Goal: Communication & Community: Answer question/provide support

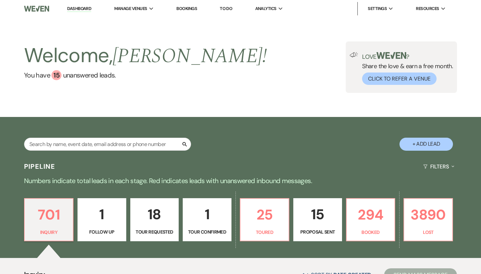
click at [85, 7] on link "Dashboard" at bounding box center [79, 9] width 24 height 6
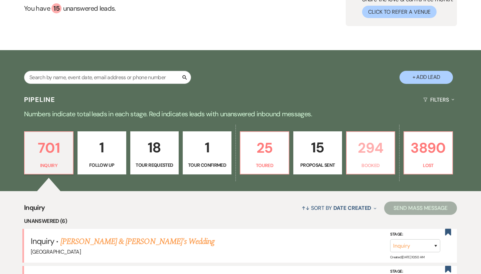
click at [371, 153] on p "294" at bounding box center [371, 148] width 40 height 22
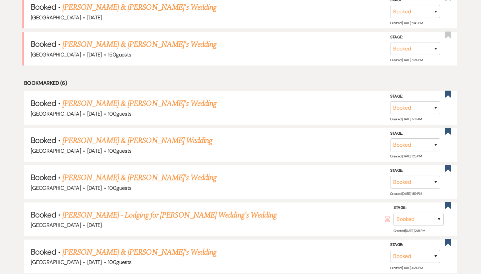
scroll to position [489, 0]
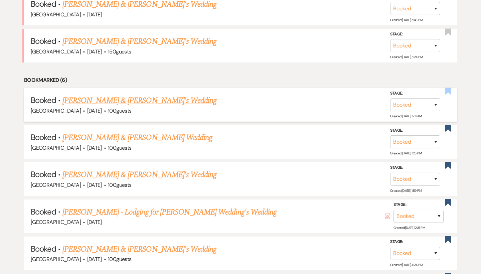
click at [446, 87] on use "button" at bounding box center [448, 90] width 6 height 7
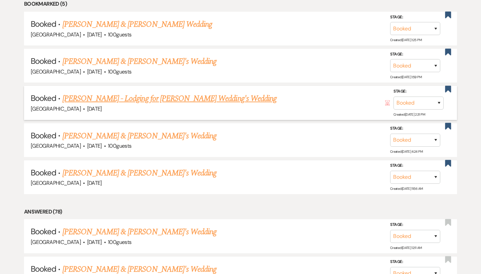
scroll to position [564, 0]
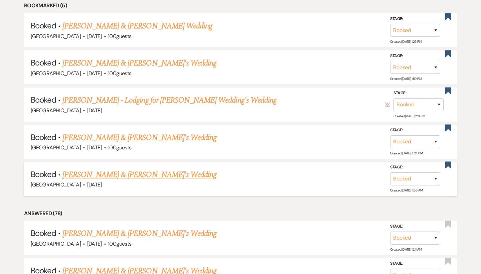
click at [117, 169] on link "[PERSON_NAME] & [PERSON_NAME]'s Wedding" at bounding box center [139, 175] width 154 height 12
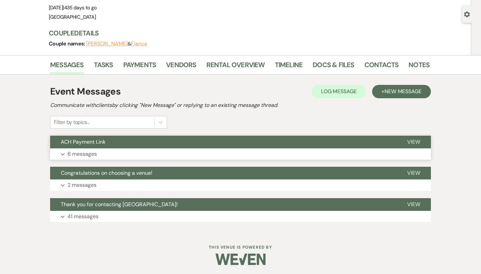
click at [118, 151] on button "Expand 6 messages" at bounding box center [240, 153] width 381 height 11
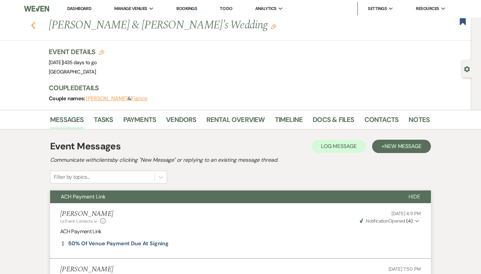
click at [34, 26] on icon "Previous" at bounding box center [33, 25] width 5 height 8
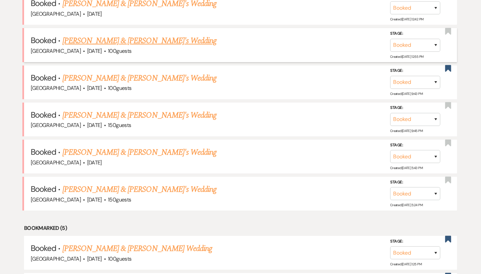
scroll to position [341, 0]
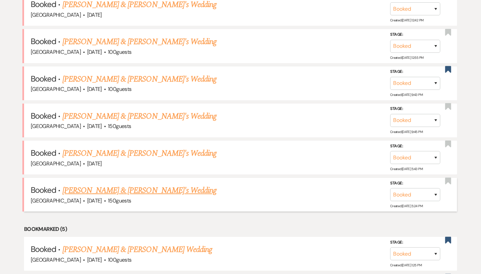
click at [112, 185] on link "[PERSON_NAME] & [PERSON_NAME]'s Wedding" at bounding box center [139, 190] width 154 height 12
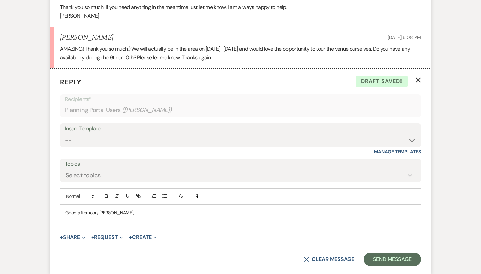
scroll to position [339, 0]
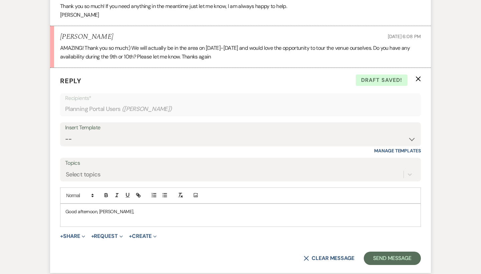
click at [82, 216] on p at bounding box center [240, 218] width 350 height 7
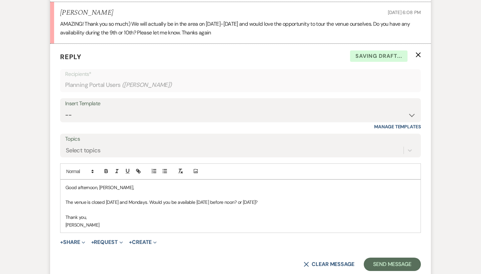
scroll to position [369, 0]
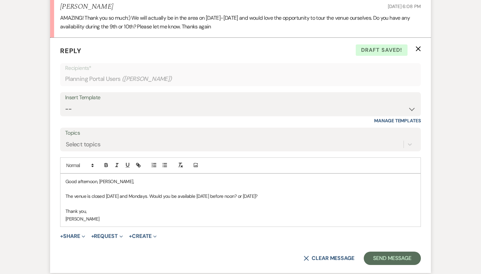
click at [329, 193] on p "The venue is closed Sunday and Mondays. Would you be available November 8th bef…" at bounding box center [240, 195] width 350 height 7
click at [366, 192] on p "The venue is closed Sunday and Mondays. Would you be available November 8th bef…" at bounding box center [240, 195] width 350 height 7
click at [411, 192] on p "The venue is closed [DATE] and Mondays. Would you be available [DATE] before no…" at bounding box center [240, 195] width 350 height 7
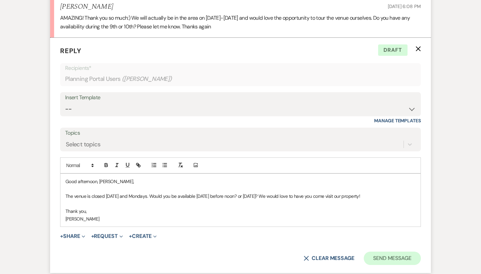
click at [397, 254] on button "Send Message" at bounding box center [392, 257] width 57 height 13
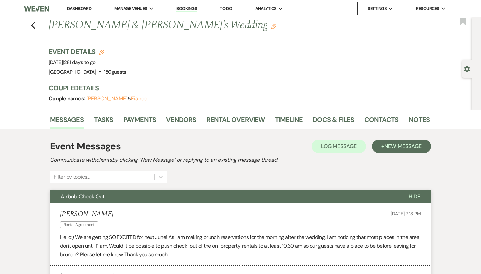
scroll to position [0, 0]
click at [31, 23] on icon "Previous" at bounding box center [33, 25] width 5 height 8
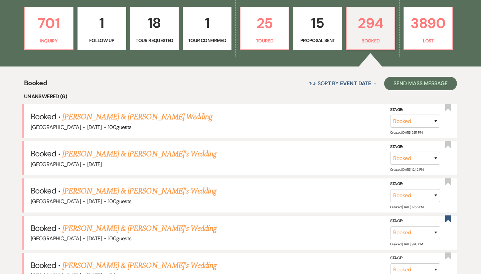
scroll to position [191, 0]
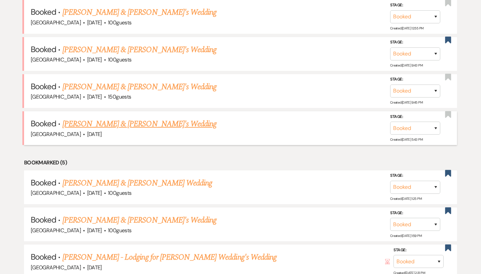
scroll to position [418, 0]
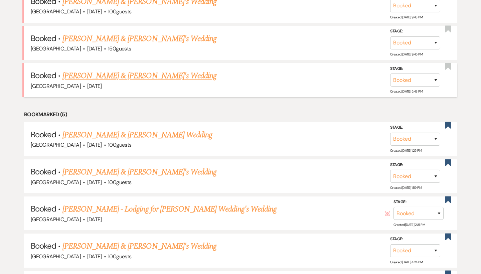
click at [124, 70] on link "[PERSON_NAME] & [PERSON_NAME]'s Wedding" at bounding box center [139, 76] width 154 height 12
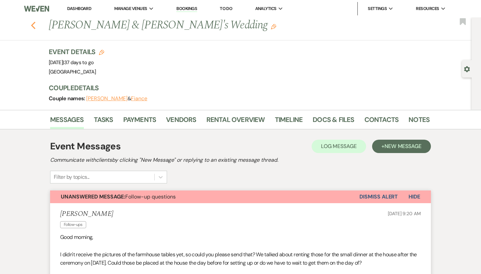
click at [35, 25] on icon "Previous" at bounding box center [33, 25] width 5 height 8
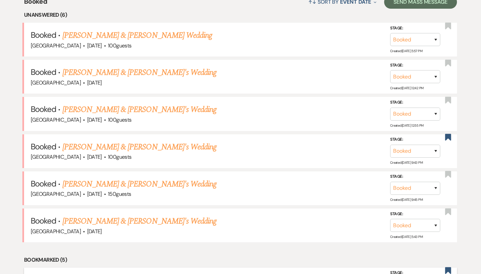
scroll to position [272, 0]
click at [111, 38] on link "[PERSON_NAME] & [PERSON_NAME] Wedding" at bounding box center [137, 36] width 150 height 12
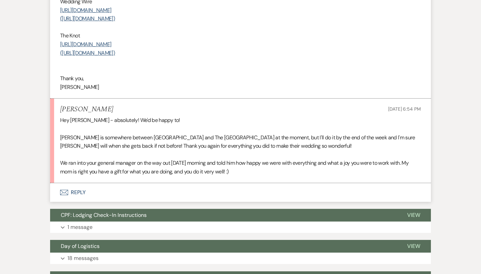
scroll to position [326, 0]
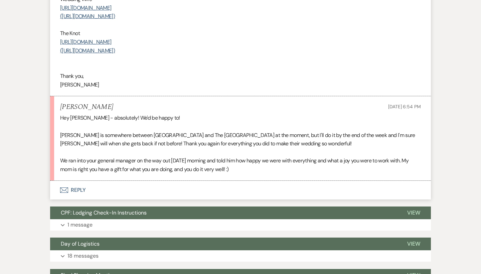
click at [69, 181] on button "Envelope Reply" at bounding box center [240, 190] width 381 height 19
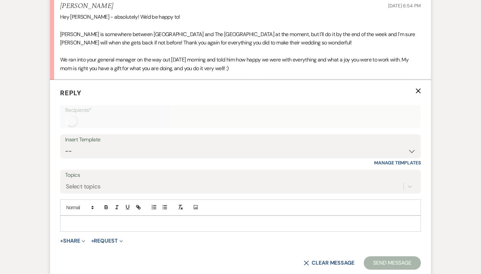
scroll to position [432, 0]
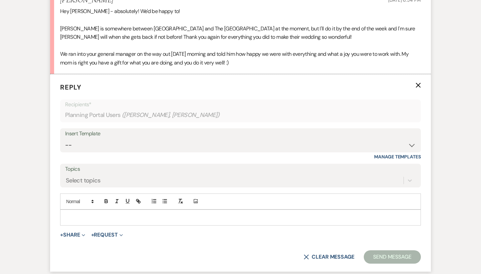
click at [108, 219] on form "Reply X Recipients* Planning Portal Users ( Lauren Poovey, Rachel Poovey ) Inse…" at bounding box center [240, 173] width 381 height 198
click at [108, 214] on p at bounding box center [240, 217] width 350 height 7
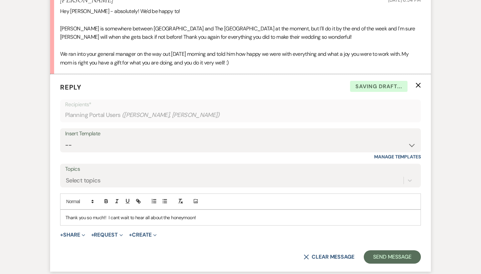
click at [118, 214] on p "Thank you so much!! I cant wait to hear all about the honeymoon!" at bounding box center [240, 217] width 350 height 7
click at [225, 214] on p "Thank you so much!! I can't wait to hear all about the honeymoon!" at bounding box center [240, 217] width 350 height 7
click at [247, 214] on p "Thank you so much!! I can't wait to hear all about the honeymoon! It was so ama…" at bounding box center [240, 217] width 350 height 7
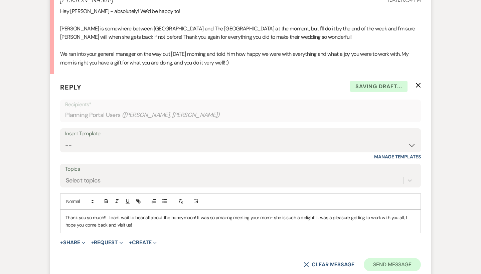
click at [411, 262] on button "Send Message" at bounding box center [392, 264] width 57 height 13
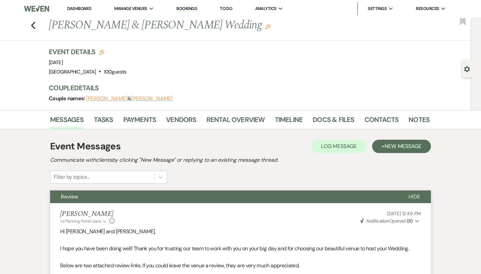
scroll to position [0, 0]
click at [32, 24] on icon "Previous" at bounding box center [33, 25] width 5 height 8
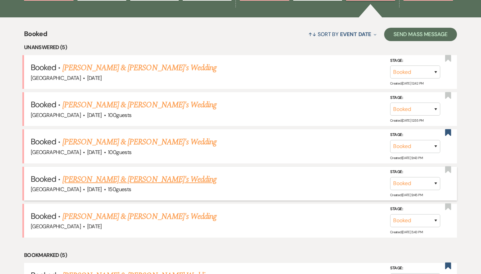
scroll to position [230, 0]
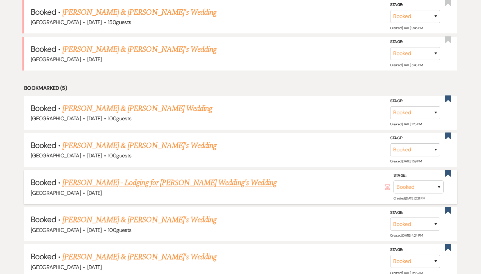
scroll to position [397, 0]
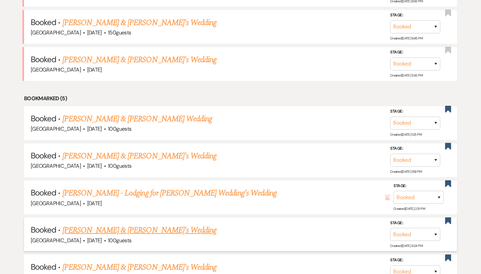
click at [148, 226] on link "[PERSON_NAME] & [PERSON_NAME]'s Wedding" at bounding box center [139, 230] width 154 height 12
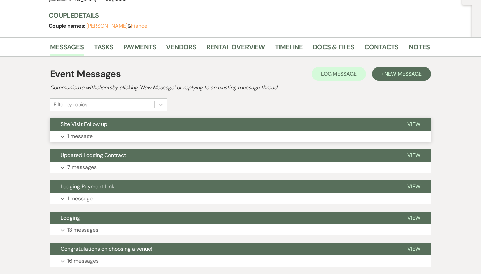
scroll to position [95, 0]
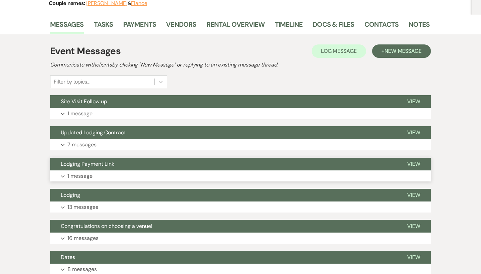
click at [133, 162] on button "Lodging Payment Link" at bounding box center [223, 164] width 346 height 13
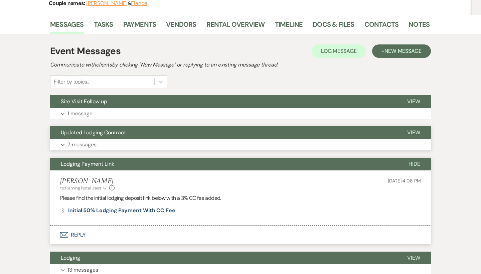
click at [136, 141] on button "Expand 7 messages" at bounding box center [240, 144] width 381 height 11
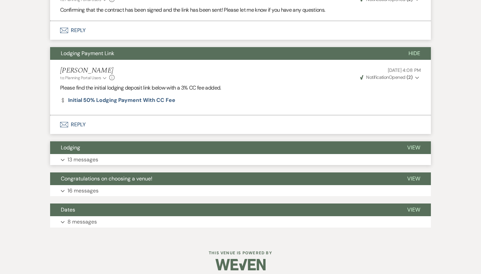
click at [127, 158] on button "Expand 13 messages" at bounding box center [240, 159] width 381 height 11
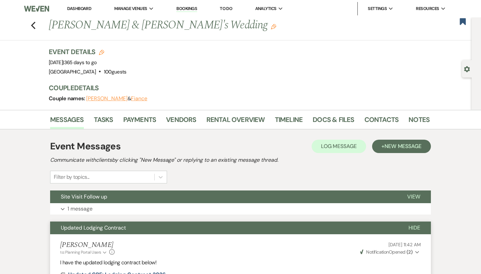
scroll to position [0, 0]
click at [34, 24] on use "button" at bounding box center [33, 25] width 4 height 7
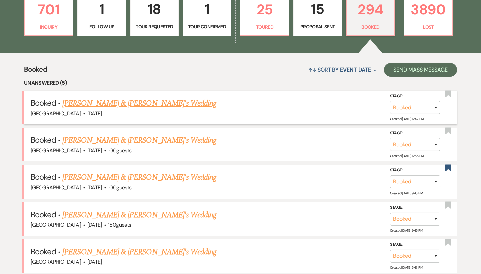
scroll to position [204, 0]
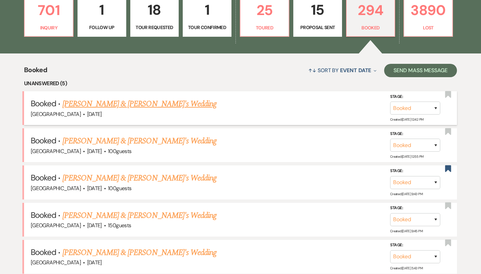
click at [108, 103] on link "[PERSON_NAME] & [PERSON_NAME]'s Wedding" at bounding box center [139, 104] width 154 height 12
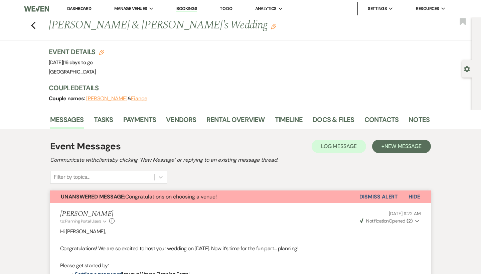
click at [189, 196] on span "Unanswered Message: Congratulations on choosing a venue!" at bounding box center [139, 196] width 156 height 7
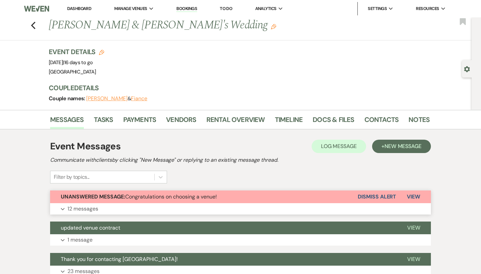
click at [189, 196] on span "Unanswered Message: Congratulations on choosing a venue!" at bounding box center [139, 196] width 156 height 7
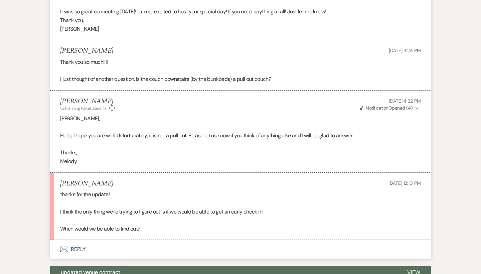
scroll to position [1003, 0]
drag, startPoint x: 58, startPoint y: 192, endPoint x: 290, endPoint y: 186, distance: 232.1
click at [290, 186] on li "Amanda Sep 10, 2025, 12:10 PM thanks for the update! I think the only thing we’…" at bounding box center [240, 206] width 381 height 67
click at [290, 199] on p at bounding box center [240, 203] width 361 height 9
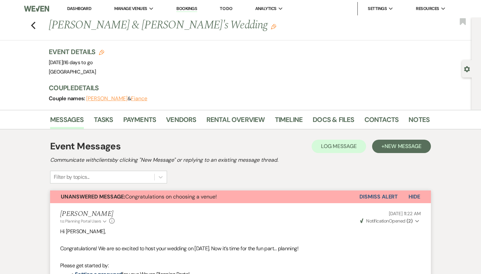
scroll to position [0, 0]
click at [32, 24] on use "button" at bounding box center [33, 25] width 4 height 7
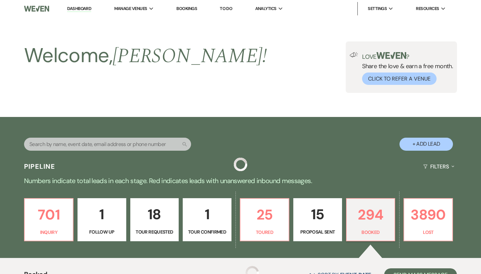
scroll to position [204, 0]
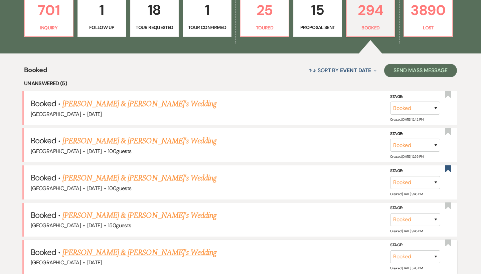
click at [120, 249] on link "[PERSON_NAME] & [PERSON_NAME]'s Wedding" at bounding box center [139, 252] width 154 height 12
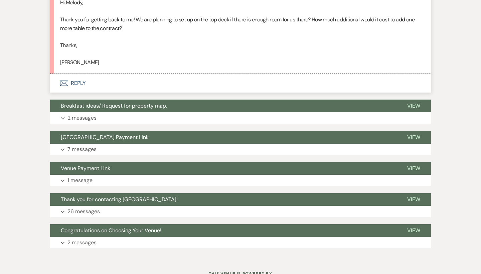
scroll to position [1364, 0]
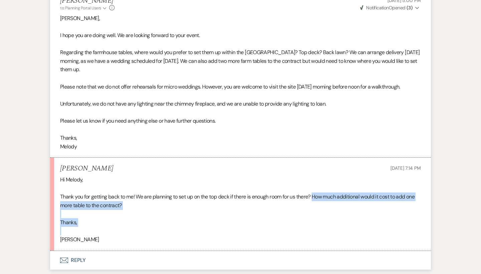
drag, startPoint x: 317, startPoint y: 173, endPoint x: 404, endPoint y: 202, distance: 91.9
click at [404, 202] on div "Hi Melody, Thank you for getting back to me! We are planning to set up on the t…" at bounding box center [240, 209] width 361 height 68
click at [404, 227] on p at bounding box center [240, 231] width 361 height 9
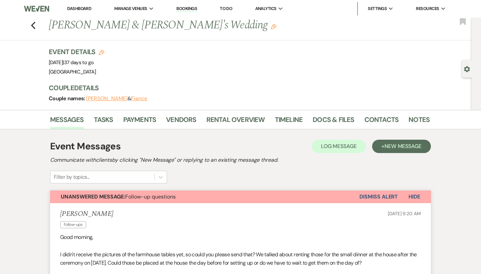
scroll to position [0, 0]
click at [33, 25] on icon "Previous" at bounding box center [33, 25] width 5 height 8
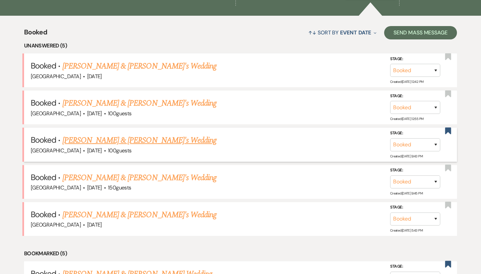
scroll to position [251, 0]
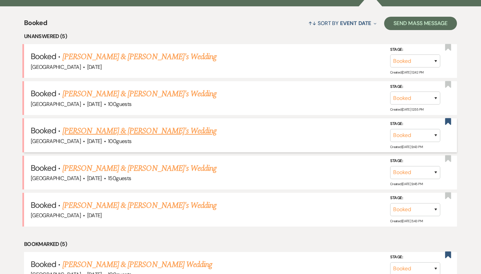
click at [108, 128] on link "[PERSON_NAME] & [PERSON_NAME]'s Wedding" at bounding box center [139, 131] width 154 height 12
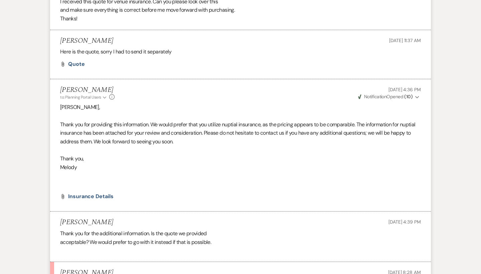
scroll to position [4765, 0]
click at [109, 193] on span "Insurance Details" at bounding box center [90, 196] width 45 height 7
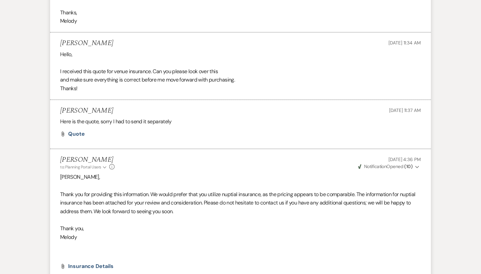
scroll to position [4691, 0]
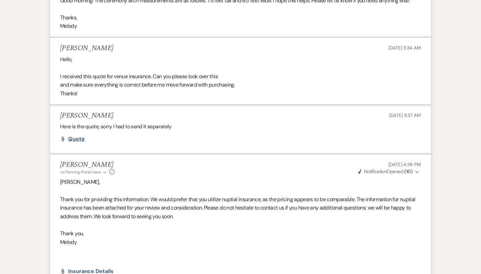
click at [75, 135] on span "Quote" at bounding box center [76, 138] width 17 height 7
click at [225, 229] on p "Thank you," at bounding box center [240, 233] width 361 height 9
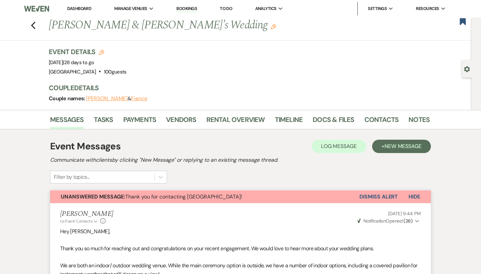
scroll to position [0, 0]
click at [335, 127] on link "Docs & Files" at bounding box center [333, 121] width 41 height 15
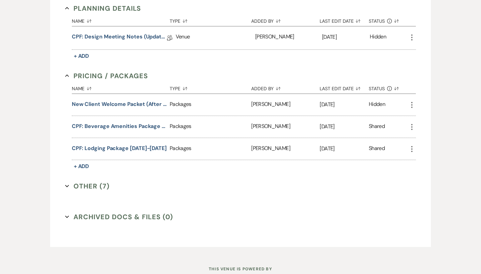
scroll to position [376, 0]
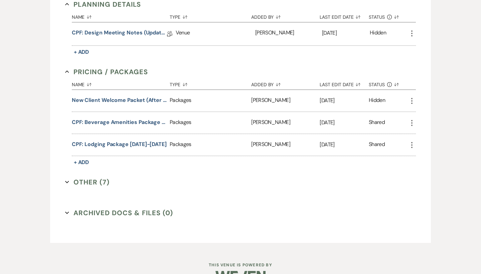
click at [84, 180] on button "Other (7) Expand" at bounding box center [87, 182] width 44 height 10
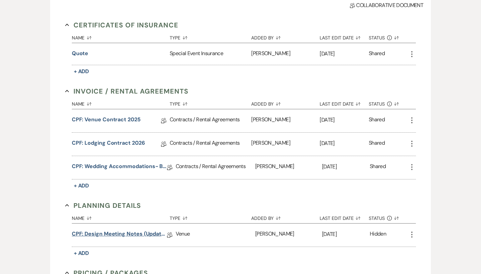
scroll to position [175, 0]
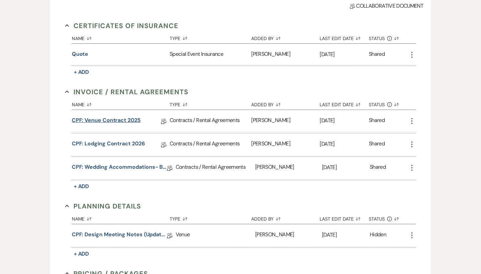
click at [113, 118] on link "CPF: Venue Contract 2025" at bounding box center [106, 121] width 69 height 10
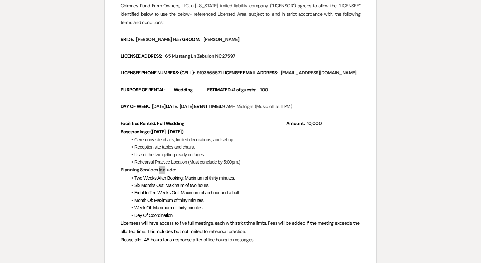
scroll to position [812, 0]
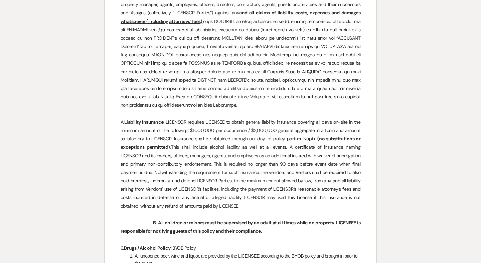
click at [279, 209] on p "A. Liability Insurance : LICENSOR requires LICENSEE to obtain general liability…" at bounding box center [241, 164] width 240 height 92
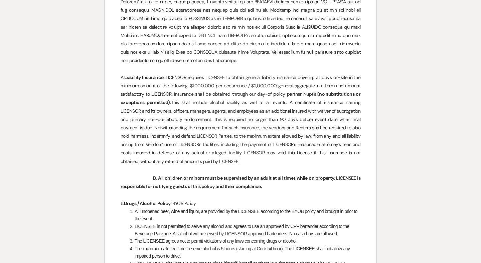
scroll to position [851, 0]
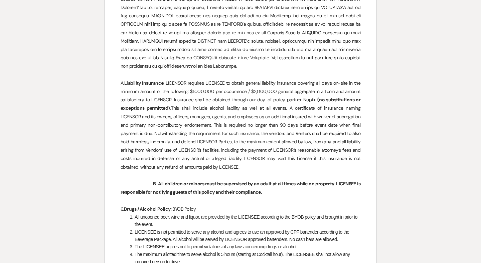
click at [289, 172] on p "A. Liability Insurance : LICENSOR requires LICENSEE to obtain general liability…" at bounding box center [241, 125] width 240 height 92
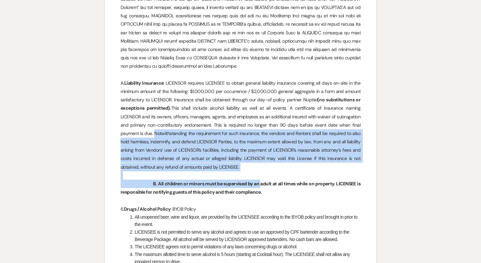
drag, startPoint x: 180, startPoint y: 142, endPoint x: 260, endPoint y: 189, distance: 93.3
click at [270, 172] on p "A. Liability Insurance : LICENSOR requires LICENSEE to obtain general liability…" at bounding box center [241, 125] width 240 height 92
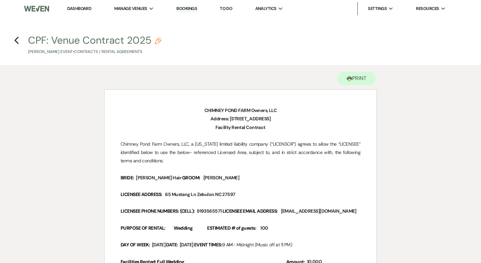
scroll to position [0, 0]
click at [79, 9] on link "Dashboard" at bounding box center [79, 9] width 24 height 6
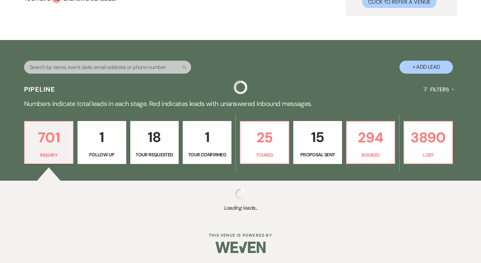
scroll to position [77, 0]
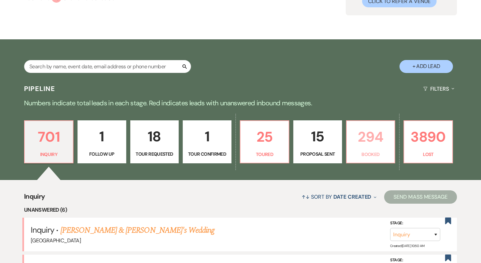
click at [386, 150] on link "294 Booked" at bounding box center [370, 142] width 49 height 43
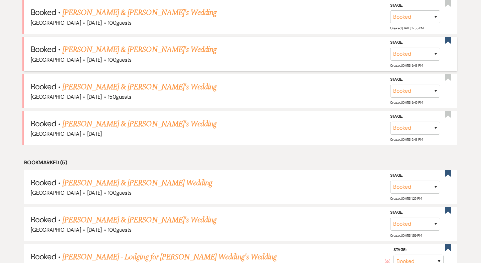
scroll to position [303, 0]
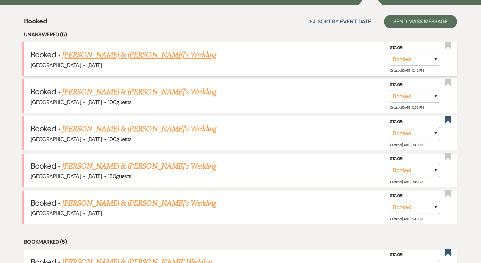
click at [107, 57] on link "[PERSON_NAME] & [PERSON_NAME]'s Wedding" at bounding box center [139, 55] width 154 height 12
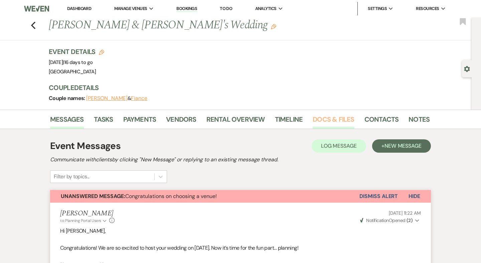
click at [341, 122] on link "Docs & Files" at bounding box center [333, 121] width 41 height 15
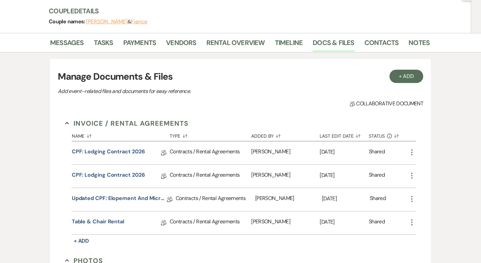
scroll to position [78, 0]
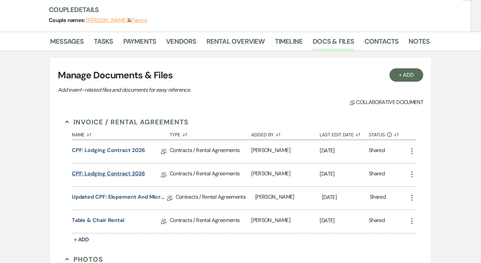
click at [105, 177] on link "CPF: Lodging Contract 2026" at bounding box center [108, 175] width 73 height 10
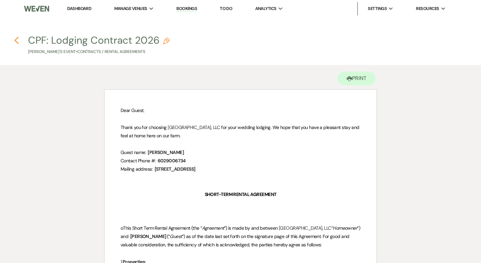
click at [17, 39] on use "button" at bounding box center [16, 40] width 4 height 7
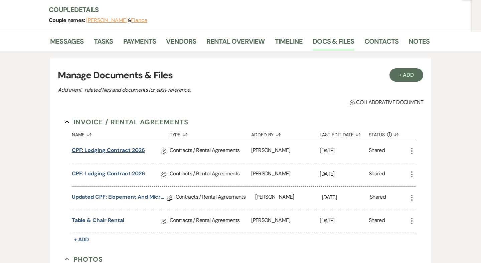
click at [119, 151] on link "CPF: Lodging Contract 2026" at bounding box center [108, 152] width 73 height 10
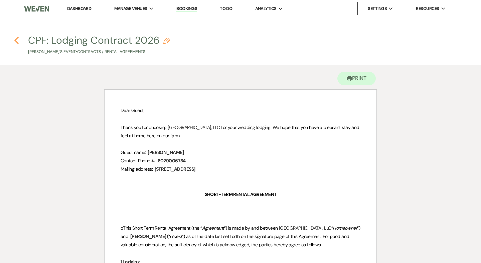
click at [16, 39] on use "button" at bounding box center [16, 40] width 4 height 7
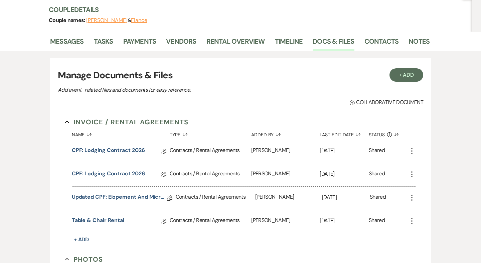
click at [131, 172] on link "CPF: Lodging Contract 2026" at bounding box center [108, 175] width 73 height 10
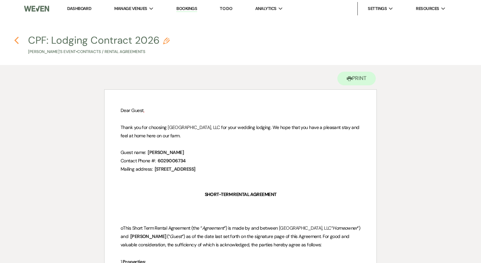
click at [16, 41] on use "button" at bounding box center [16, 40] width 4 height 7
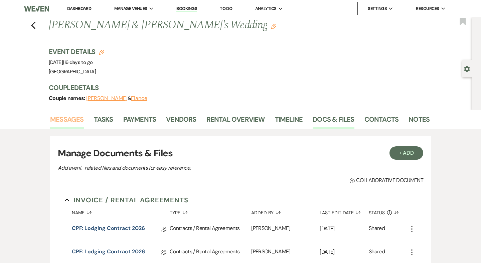
click at [81, 120] on link "Messages" at bounding box center [67, 121] width 34 height 15
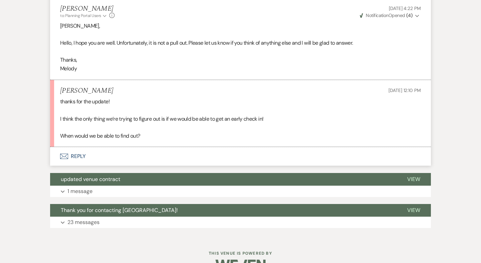
scroll to position [1095, 0]
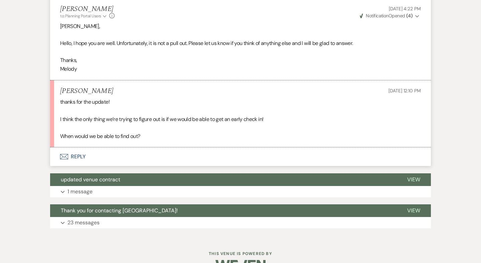
click at [73, 148] on button "Envelope Reply" at bounding box center [240, 157] width 381 height 19
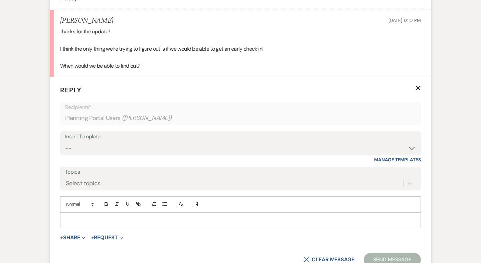
scroll to position [1175, 0]
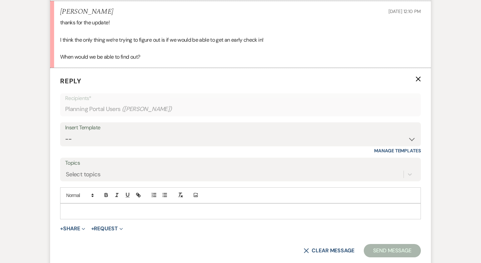
click at [87, 208] on p at bounding box center [240, 211] width 350 height 7
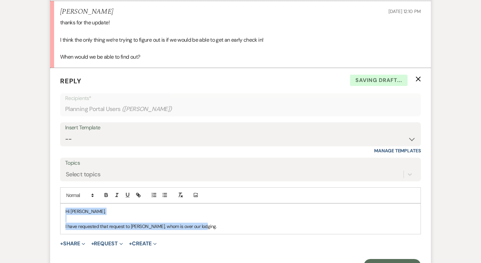
drag, startPoint x: 215, startPoint y: 210, endPoint x: 43, endPoint y: 193, distance: 173.2
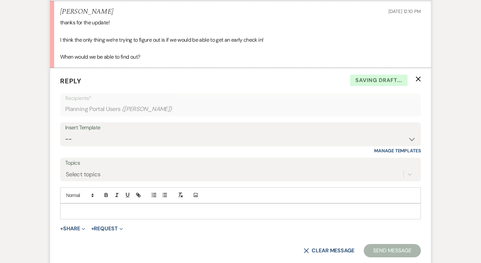
click at [419, 76] on icon "X" at bounding box center [417, 78] width 5 height 5
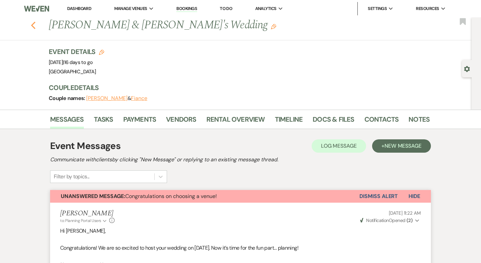
scroll to position [0, 0]
click at [35, 23] on icon "Previous" at bounding box center [33, 25] width 5 height 8
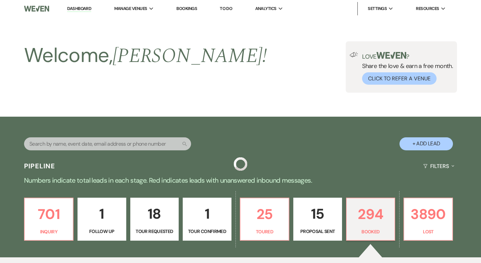
scroll to position [253, 0]
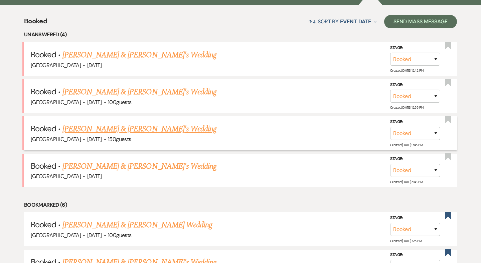
click at [108, 125] on link "[PERSON_NAME] & [PERSON_NAME]'s Wedding" at bounding box center [139, 129] width 154 height 12
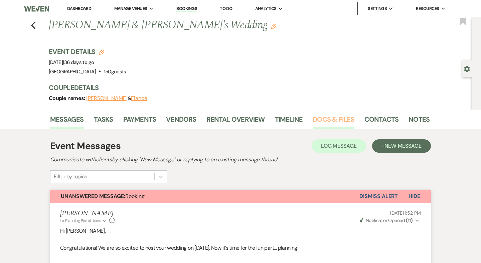
click at [336, 115] on link "Docs & Files" at bounding box center [333, 121] width 41 height 15
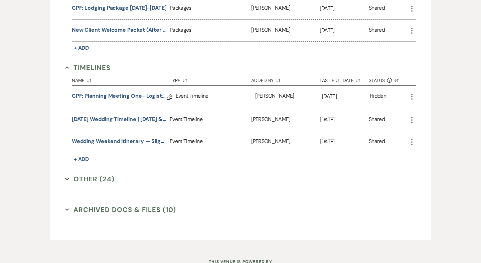
scroll to position [910, 0]
click at [96, 177] on button "Other (24) Expand" at bounding box center [89, 179] width 49 height 10
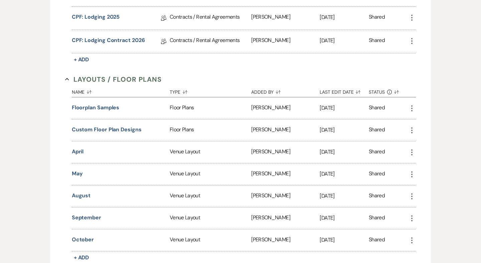
scroll to position [233, 0]
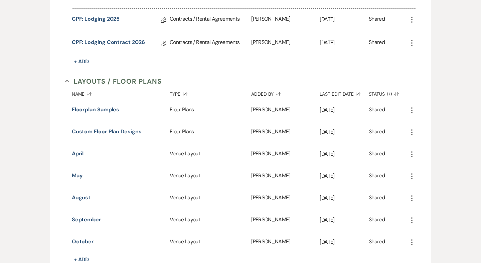
click at [112, 131] on button "Custom Floor Plan Designs" at bounding box center [107, 132] width 70 height 8
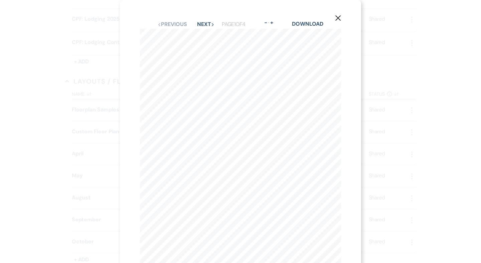
scroll to position [0, 0]
click at [208, 24] on button "Next Next" at bounding box center [205, 23] width 17 height 5
click at [208, 24] on button "Next Next" at bounding box center [205, 24] width 17 height 5
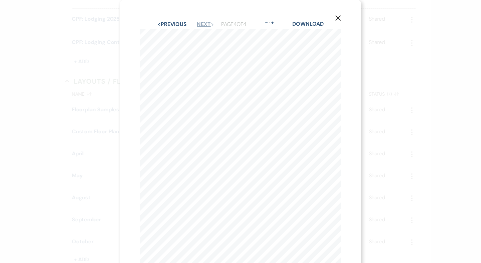
click at [208, 24] on button "Next Next" at bounding box center [205, 24] width 17 height 5
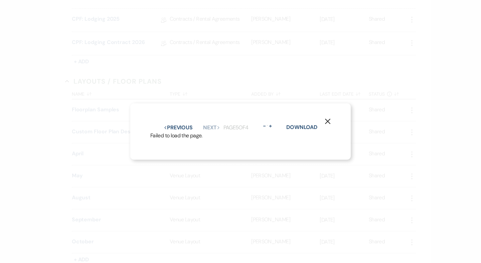
click at [334, 120] on div "X Previous Previous Next Next Page 5 of 4 - Zoom + Download Failed to load the …" at bounding box center [240, 132] width 220 height 57
click at [332, 120] on button "X" at bounding box center [328, 122] width 10 height 12
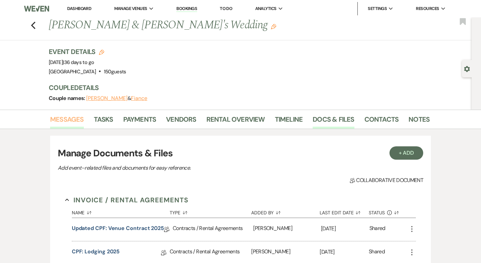
click at [69, 127] on link "Messages" at bounding box center [67, 121] width 34 height 15
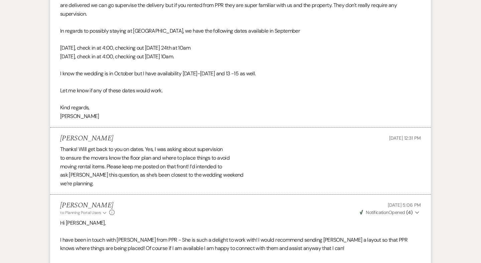
scroll to position [20401, 0]
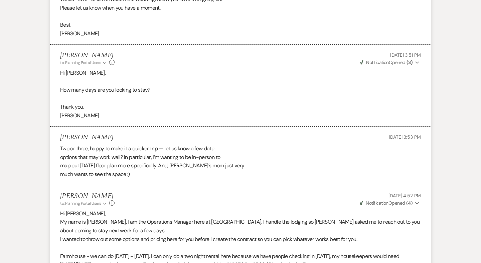
scroll to position [18646, 0]
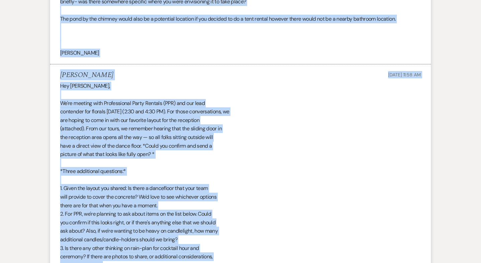
drag, startPoint x: 479, startPoint y: 234, endPoint x: 471, endPoint y: -35, distance: 269.6
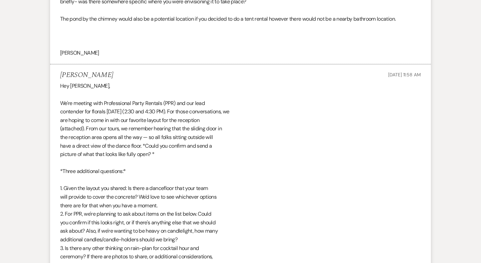
click at [229, 109] on div "Hey Raquel, We're meeting with Professional Party Rentals (PPR) and our lead co…" at bounding box center [240, 193] width 361 height 222
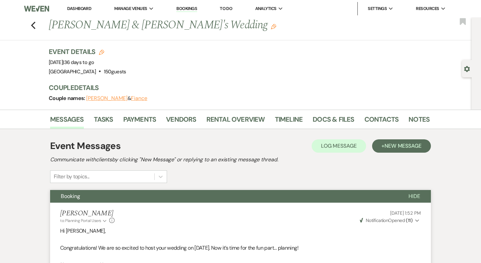
scroll to position [0, 0]
click at [32, 22] on icon "Previous" at bounding box center [33, 25] width 5 height 8
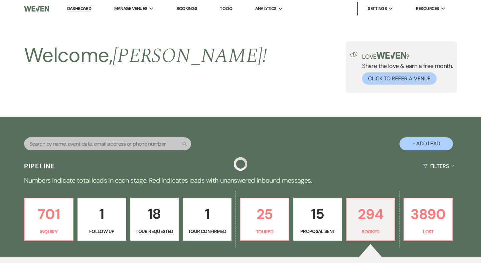
scroll to position [253, 0]
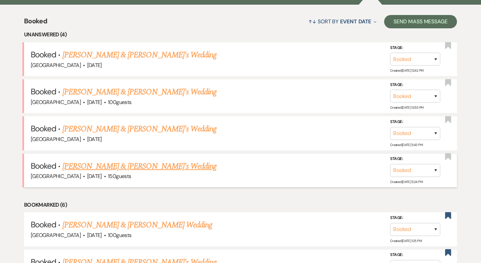
click at [109, 166] on link "[PERSON_NAME] & [PERSON_NAME]'s Wedding" at bounding box center [139, 167] width 154 height 12
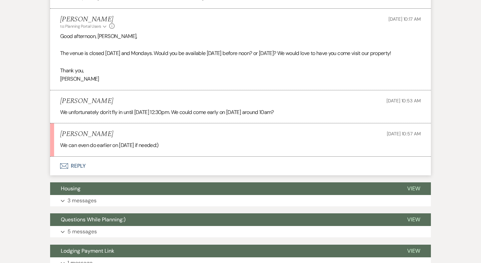
scroll to position [355, 0]
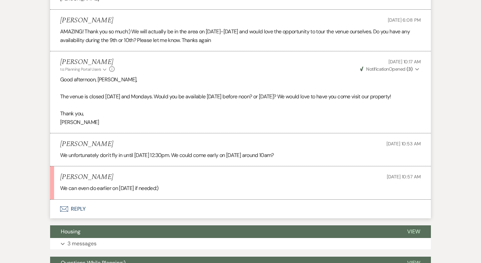
click at [71, 204] on button "Envelope Reply" at bounding box center [240, 209] width 381 height 19
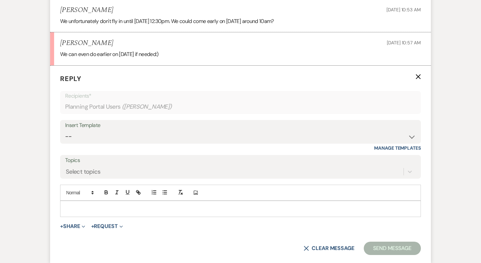
scroll to position [524, 0]
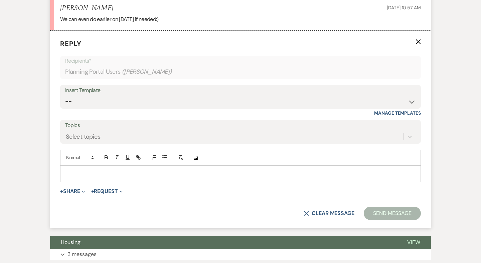
click at [110, 182] on div at bounding box center [240, 173] width 360 height 15
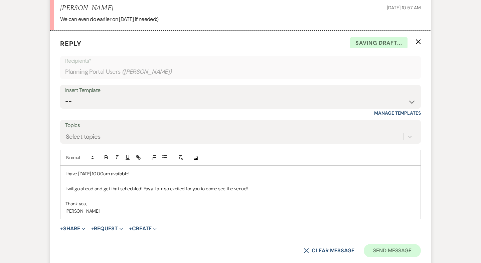
click at [384, 249] on button "Send Message" at bounding box center [392, 250] width 57 height 13
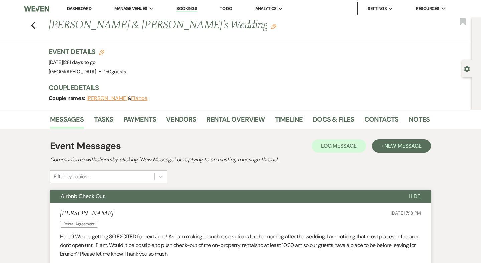
scroll to position [0, 0]
click at [382, 120] on link "Contacts" at bounding box center [381, 121] width 34 height 15
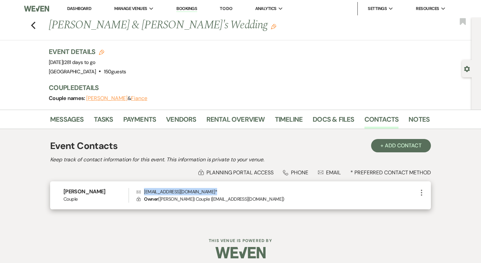
drag, startPoint x: 188, startPoint y: 193, endPoint x: 143, endPoint y: 192, distance: 44.8
click at [143, 192] on p "Envelope kekolbec@gmail.com *" at bounding box center [277, 191] width 281 height 7
copy p "kekolbec@gmail.com *"
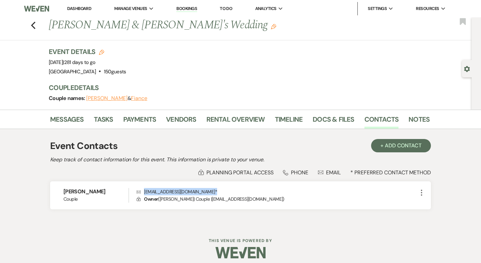
click at [80, 8] on link "Dashboard" at bounding box center [79, 9] width 24 height 6
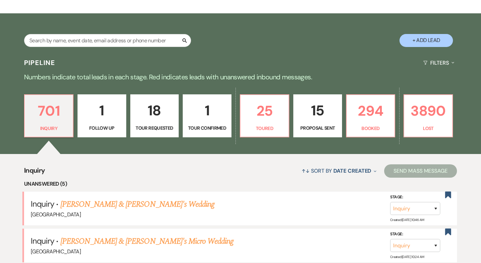
scroll to position [127, 0]
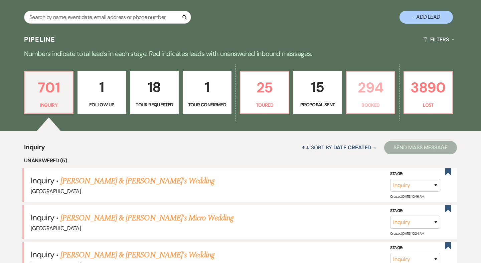
click at [377, 96] on p "294" at bounding box center [371, 87] width 40 height 22
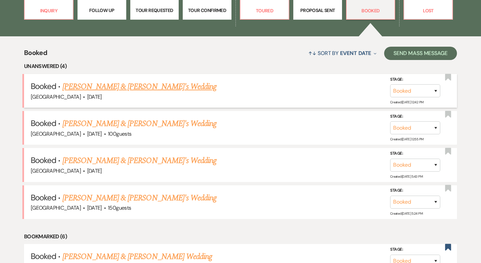
scroll to position [222, 0]
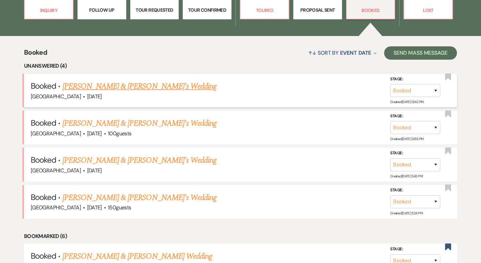
click at [109, 84] on link "[PERSON_NAME] & [PERSON_NAME]'s Wedding" at bounding box center [139, 86] width 154 height 12
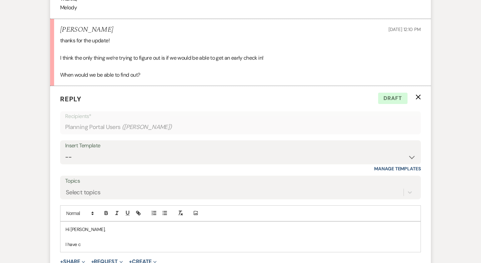
scroll to position [1155, 0]
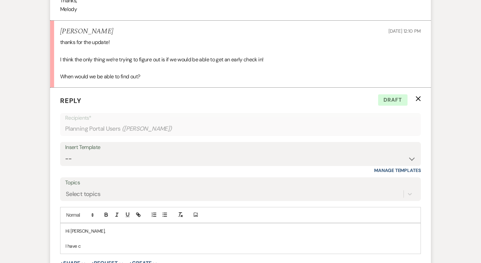
click at [418, 96] on icon "X" at bounding box center [417, 98] width 5 height 5
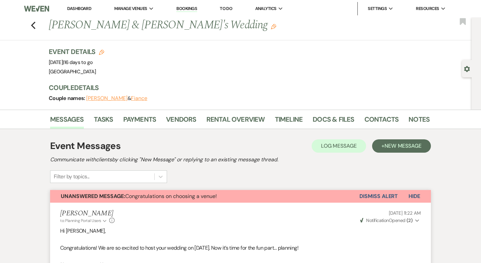
scroll to position [0, 0]
click at [32, 25] on use "button" at bounding box center [33, 25] width 4 height 7
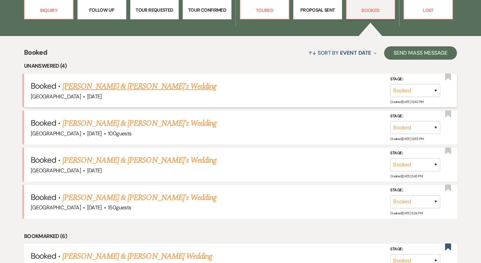
scroll to position [251, 0]
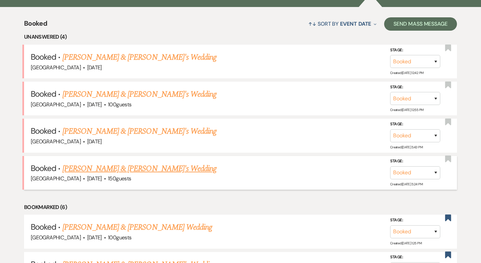
click at [106, 163] on link "[PERSON_NAME] & [PERSON_NAME]'s Wedding" at bounding box center [139, 169] width 154 height 12
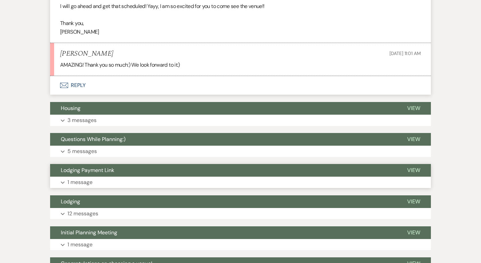
scroll to position [593, 0]
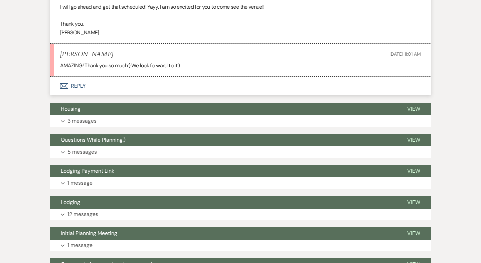
click at [80, 83] on button "Envelope Reply" at bounding box center [240, 86] width 381 height 19
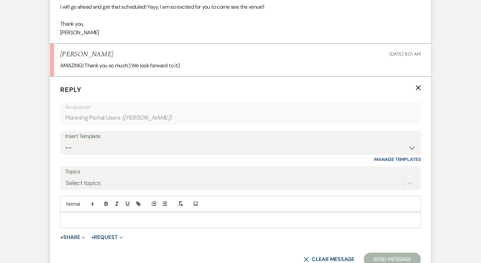
scroll to position [608, 0]
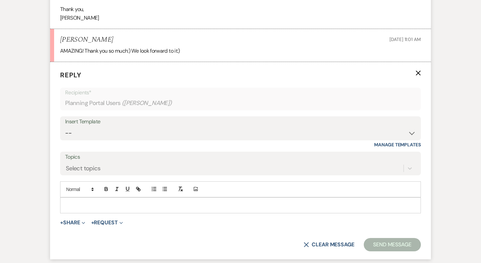
click at [76, 206] on p at bounding box center [240, 205] width 350 height 7
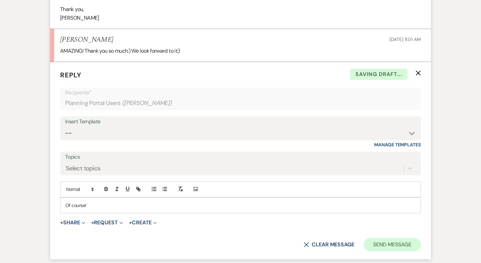
click at [397, 243] on button "Send Message" at bounding box center [392, 244] width 57 height 13
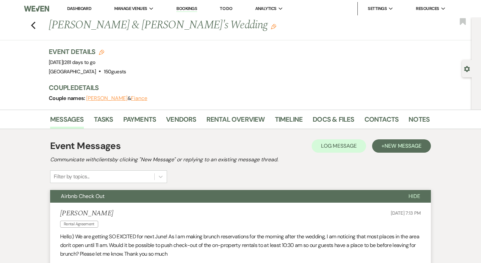
scroll to position [0, 0]
click at [34, 26] on icon "Previous" at bounding box center [33, 25] width 5 height 8
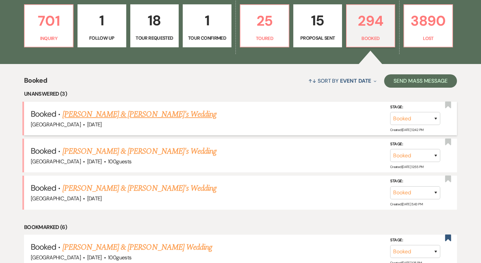
scroll to position [191, 0]
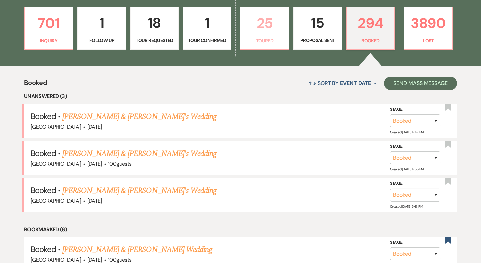
click at [259, 27] on p "25" at bounding box center [264, 23] width 40 height 22
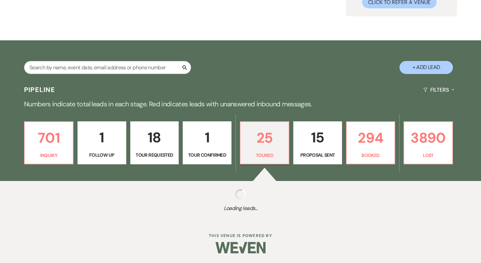
select select "5"
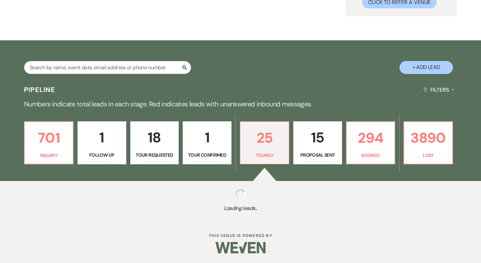
select select "5"
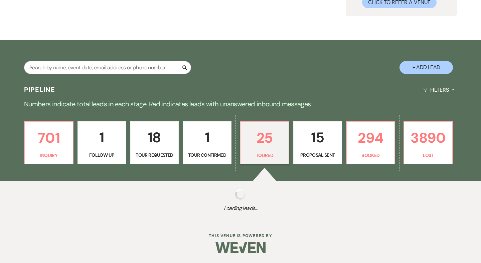
select select "5"
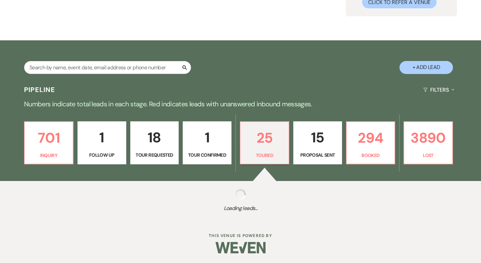
select select "5"
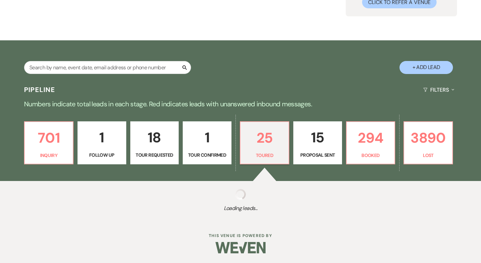
select select "5"
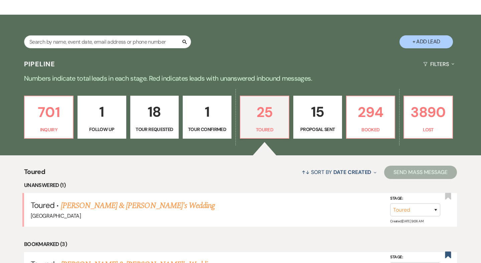
scroll to position [141, 0]
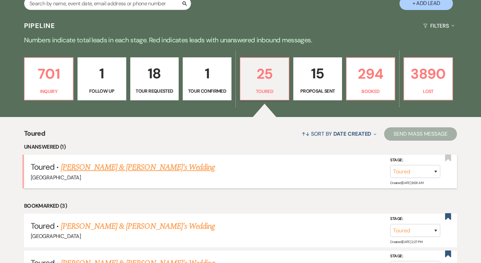
click at [84, 167] on link "[PERSON_NAME] & [PERSON_NAME]'s Wedding" at bounding box center [138, 168] width 154 height 12
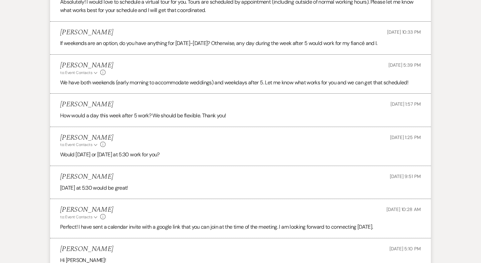
select select "5"
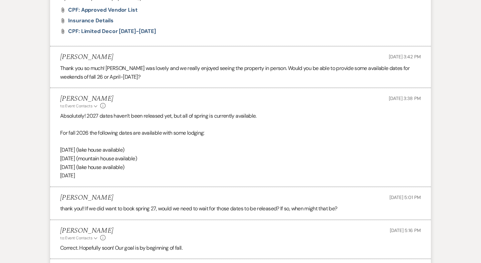
select select "6"
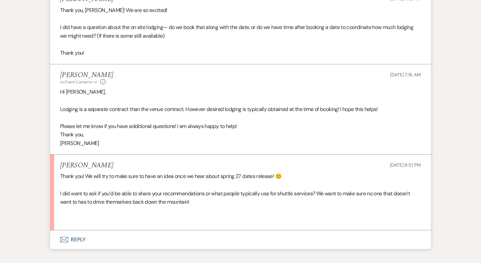
scroll to position [2383, 0]
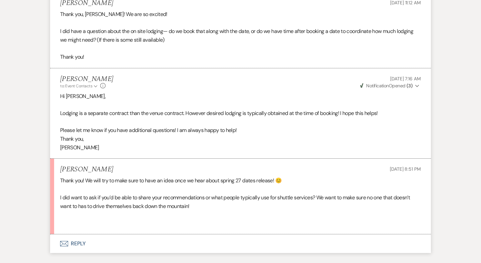
click at [74, 235] on button "Envelope Reply" at bounding box center [240, 244] width 381 height 19
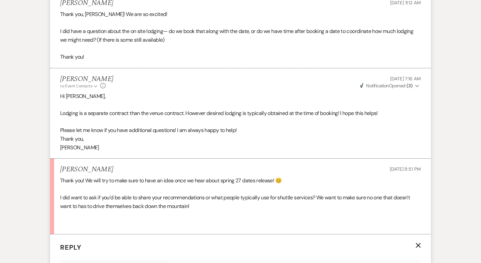
scroll to position [2547, 0]
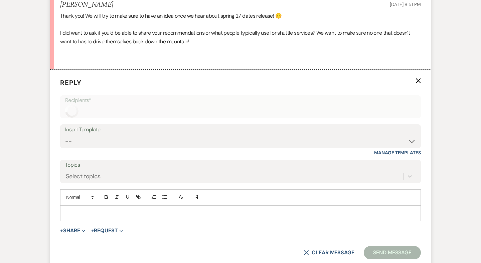
click at [102, 206] on div at bounding box center [240, 213] width 360 height 15
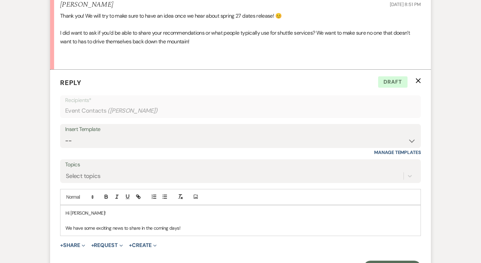
click at [184, 225] on p "We have some exciting news to share in the coming days!" at bounding box center [240, 228] width 350 height 7
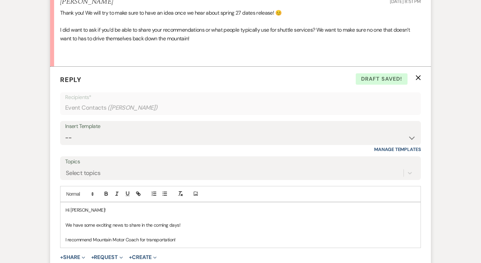
scroll to position [2551, 0]
click at [234, 251] on p "Please let us know if there is anything else, I can help assist you with." at bounding box center [240, 254] width 350 height 7
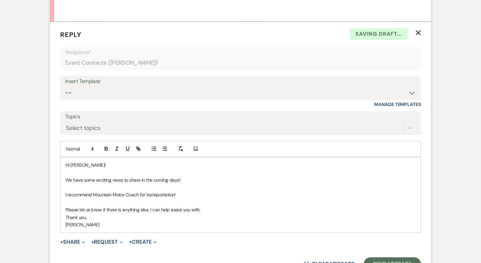
scroll to position [2602, 0]
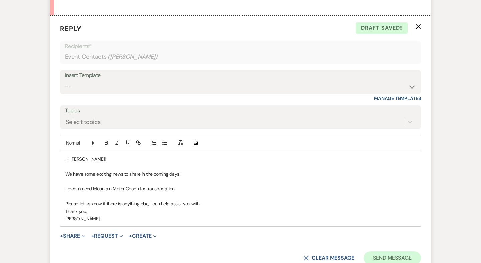
click at [387, 252] on button "Send Message" at bounding box center [392, 258] width 57 height 13
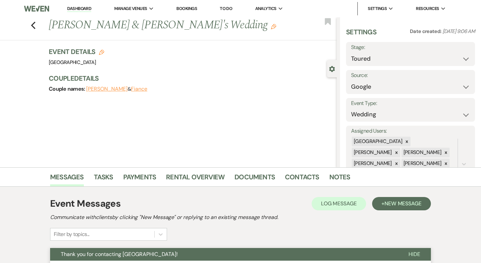
scroll to position [0, 0]
click at [31, 28] on icon "Previous" at bounding box center [33, 25] width 5 height 8
select select "5"
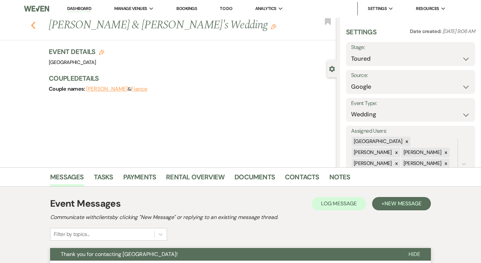
select select "5"
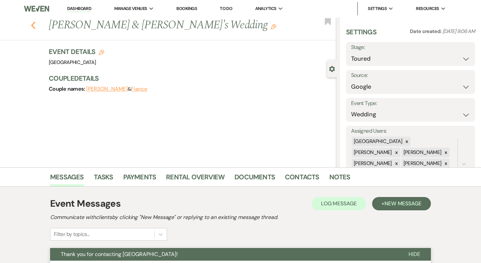
select select "5"
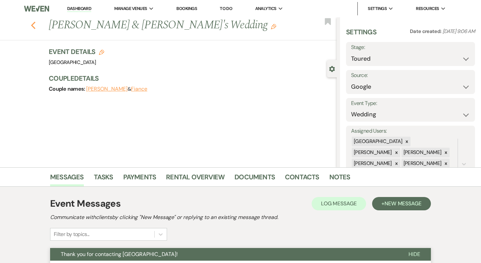
select select "5"
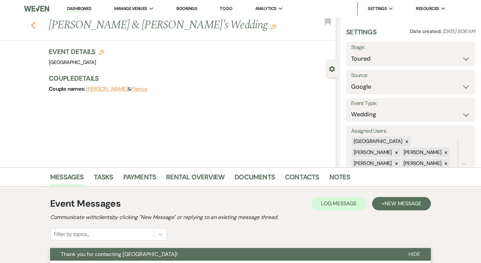
select select "5"
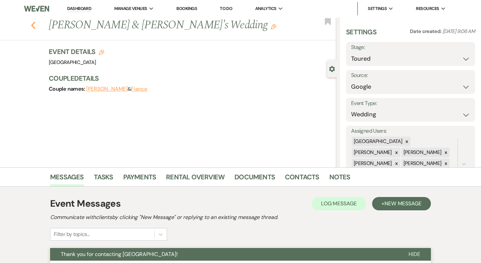
select select "5"
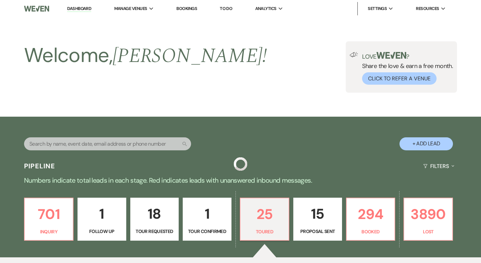
scroll to position [141, 0]
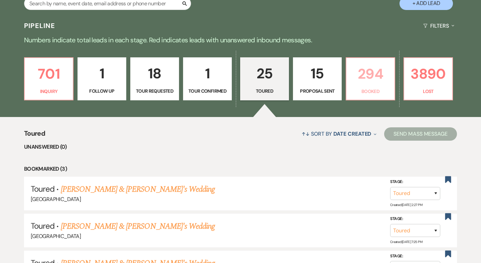
click at [374, 84] on p "294" at bounding box center [370, 74] width 40 height 22
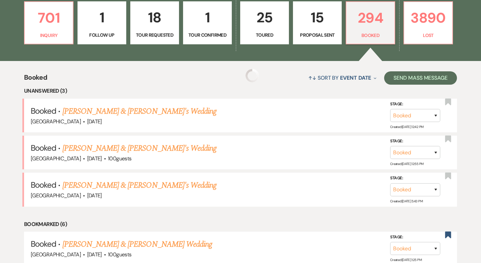
scroll to position [198, 0]
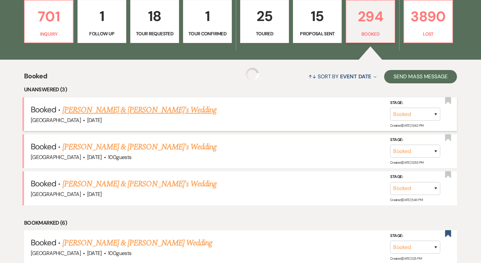
click at [123, 111] on link "[PERSON_NAME] & [PERSON_NAME]'s Wedding" at bounding box center [139, 110] width 154 height 12
